Goal: Navigation & Orientation: Find specific page/section

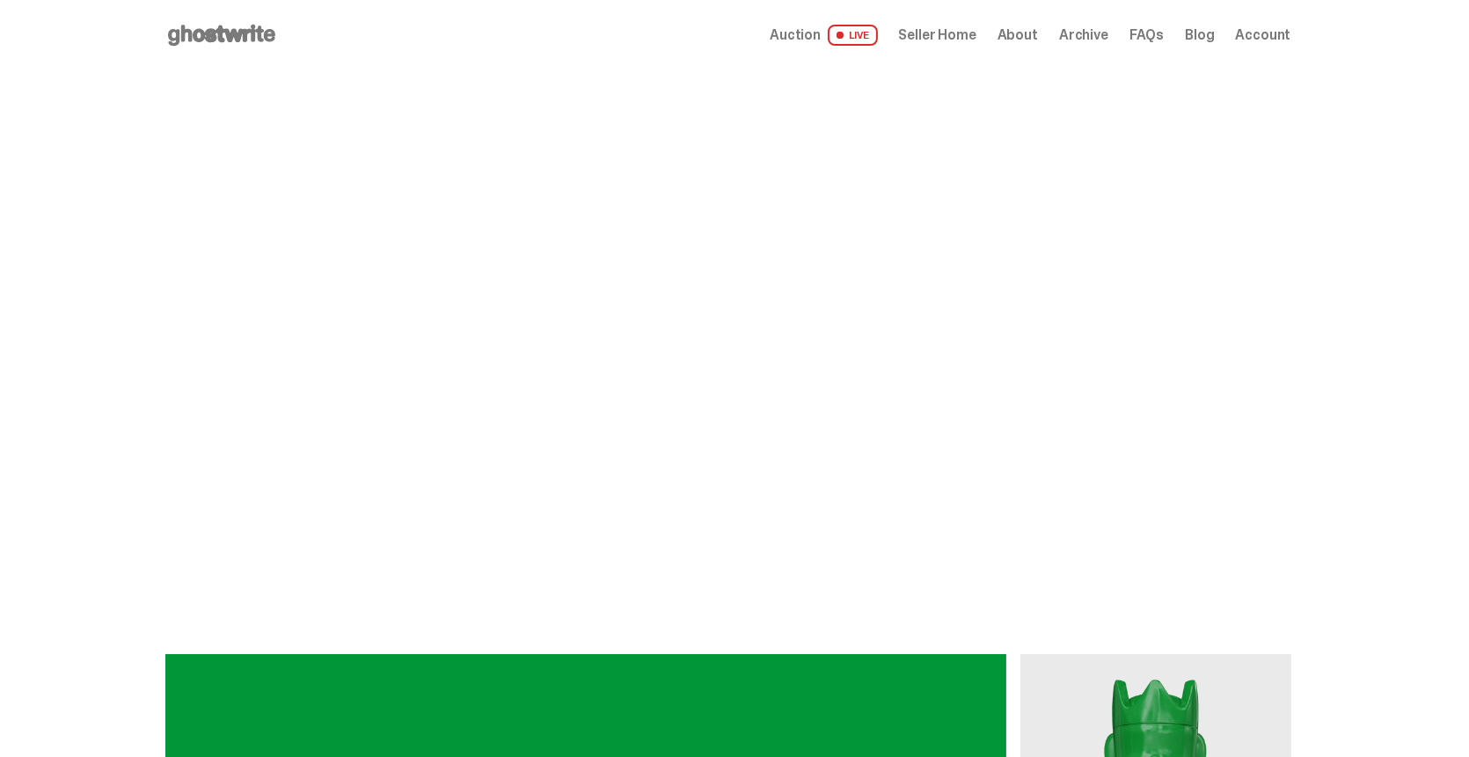
click at [1108, 36] on span "Archive" at bounding box center [1083, 35] width 49 height 14
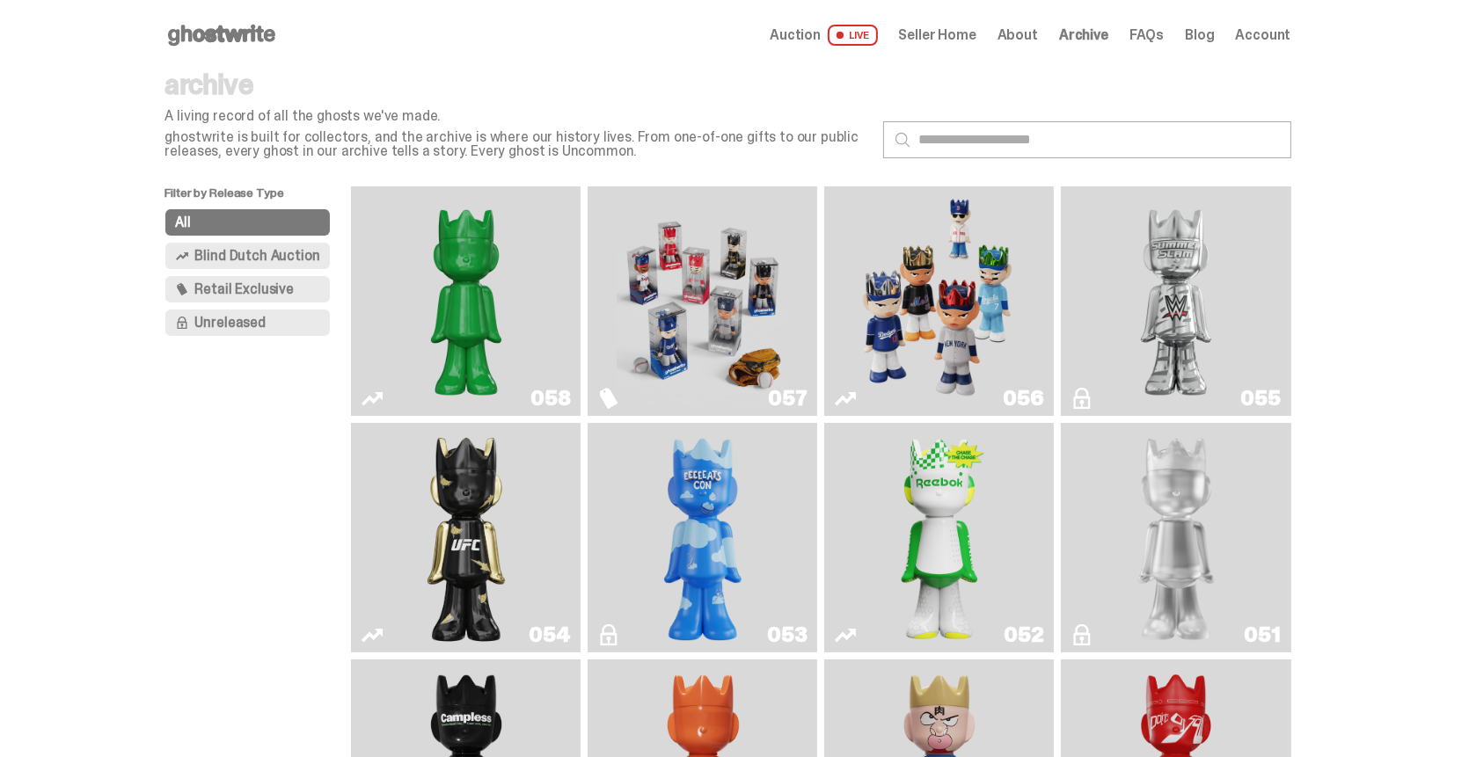
click at [212, 29] on icon at bounding box center [221, 35] width 113 height 28
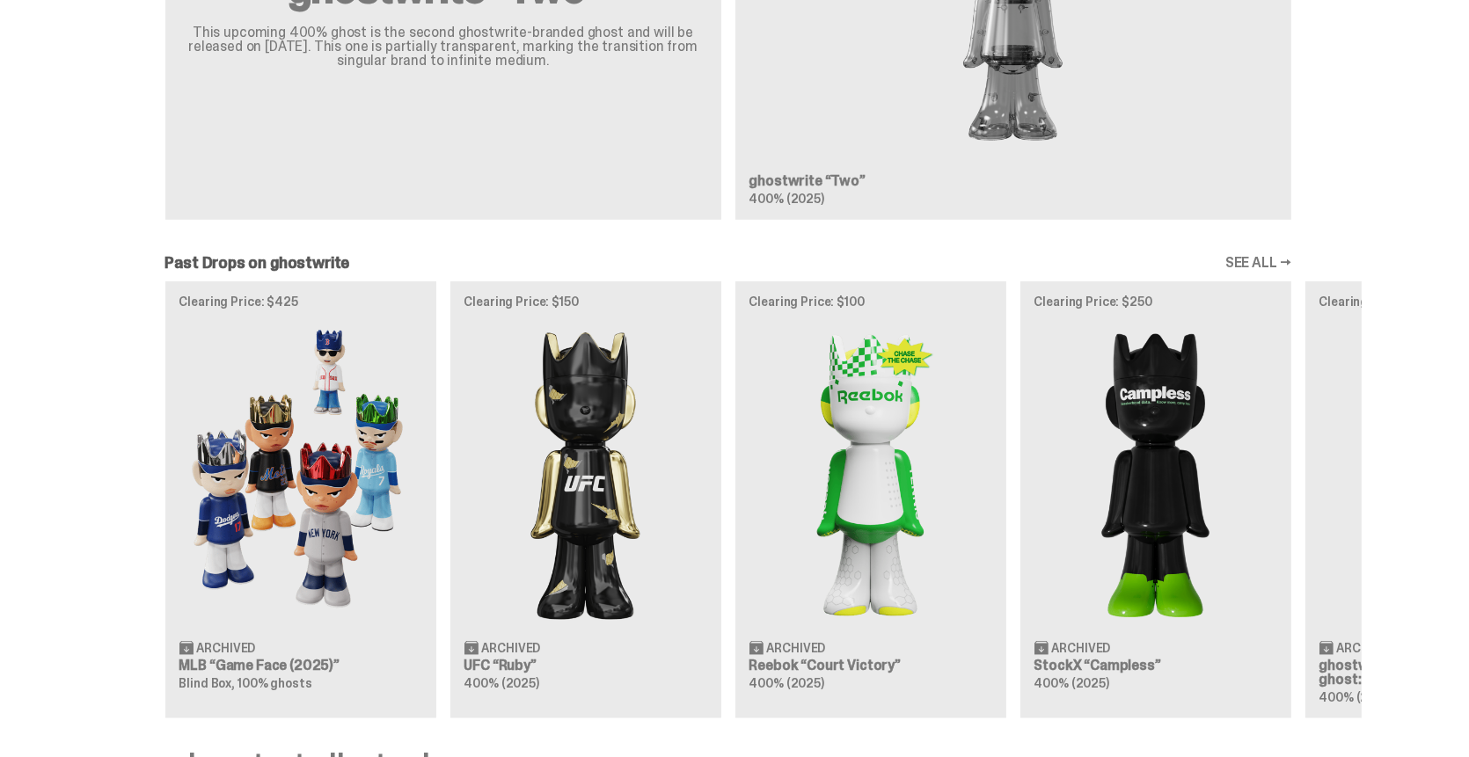
scroll to position [1759, 0]
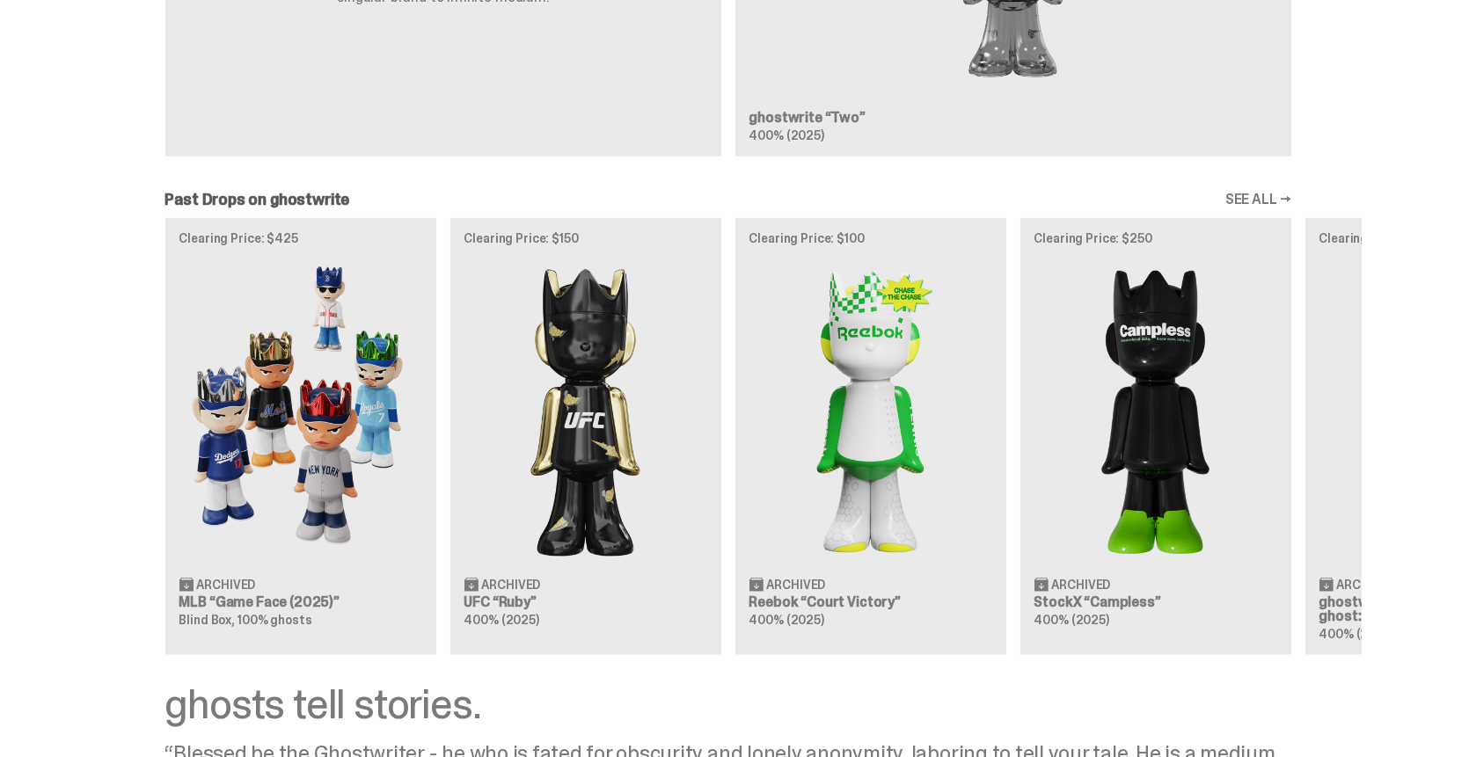
click at [302, 405] on div "Clearing Price: $425 Archived MLB “Game Face (2025)” Blind Box, 100% ghosts Cle…" at bounding box center [728, 436] width 1267 height 436
